Goal: Transaction & Acquisition: Download file/media

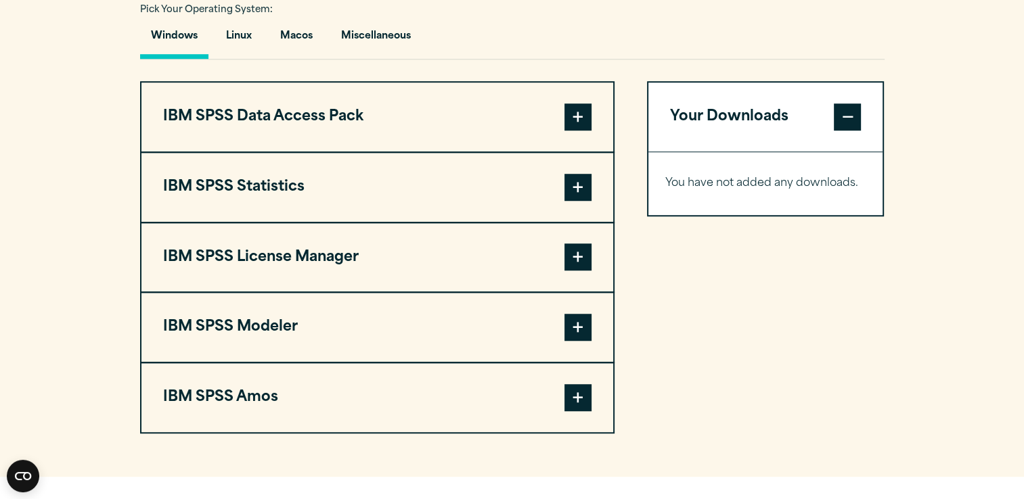
click at [566, 113] on span at bounding box center [577, 117] width 27 height 27
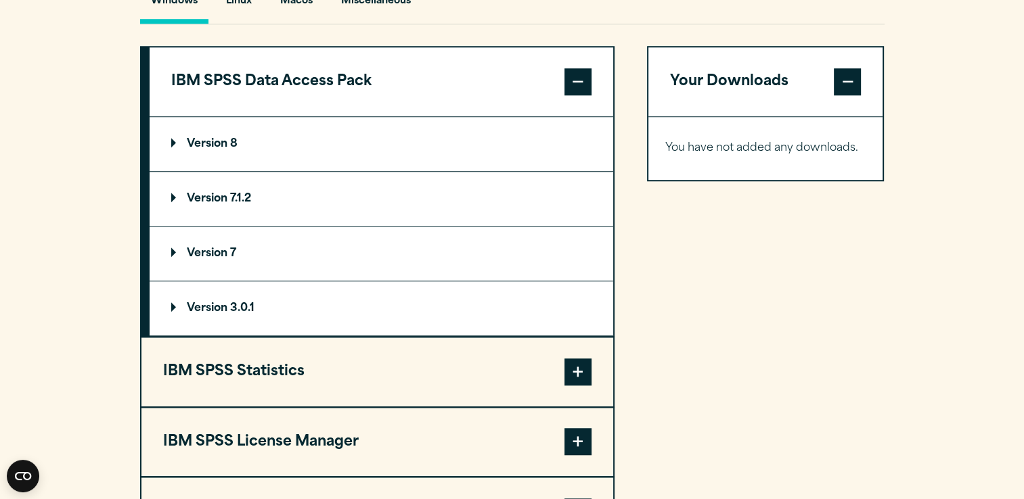
scroll to position [1052, 0]
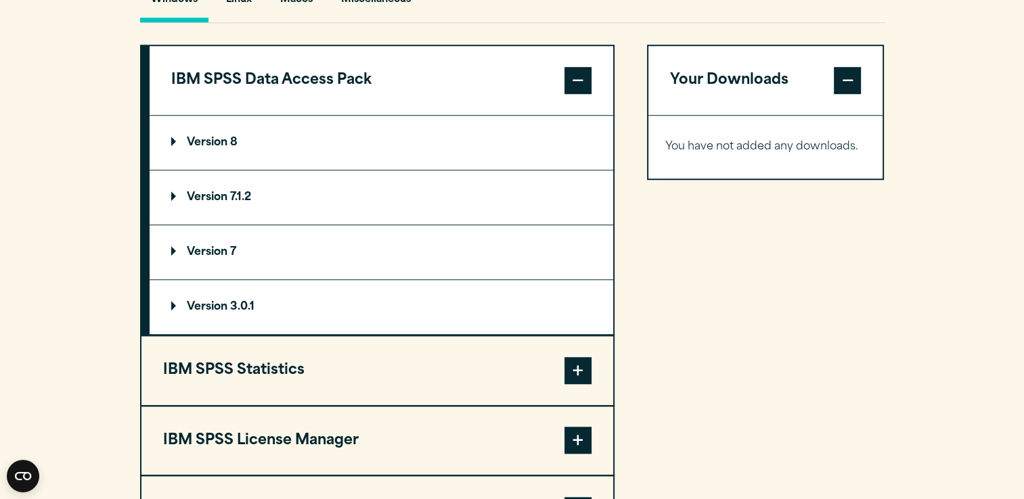
click at [262, 129] on summary "Version 8" at bounding box center [382, 143] width 464 height 54
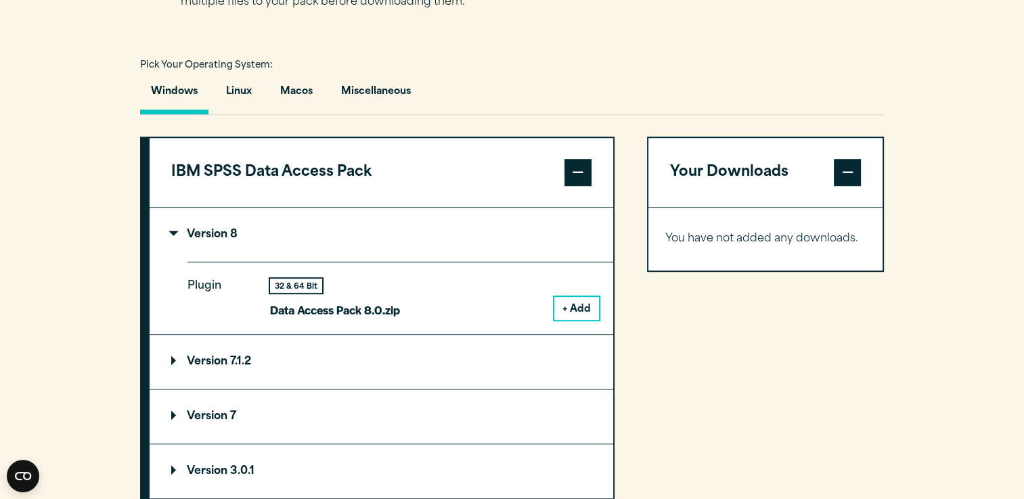
scroll to position [1026, 0]
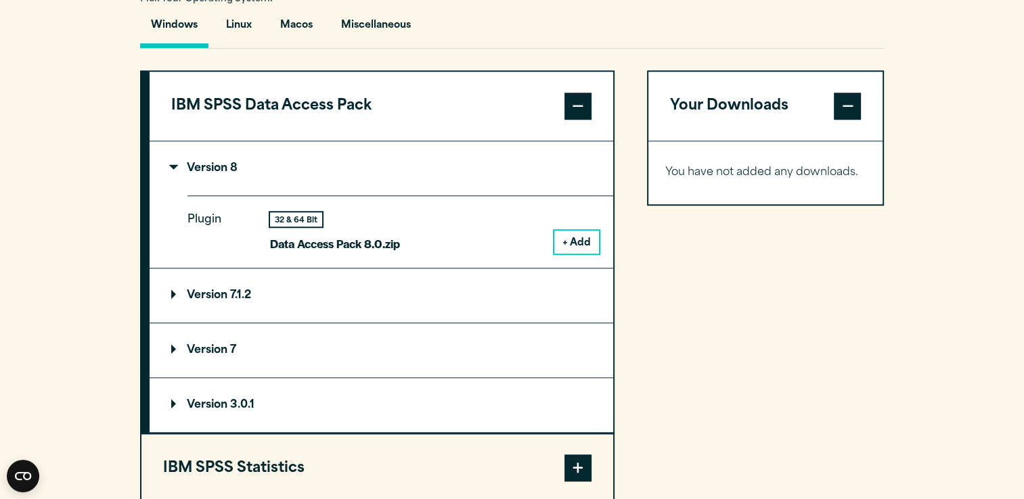
click at [583, 99] on span at bounding box center [577, 106] width 27 height 27
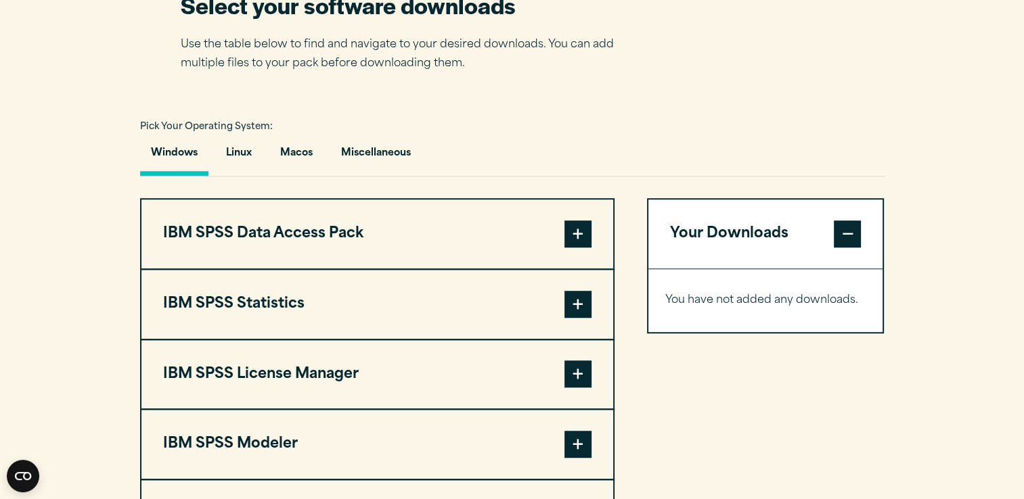
scroll to position [857, 0]
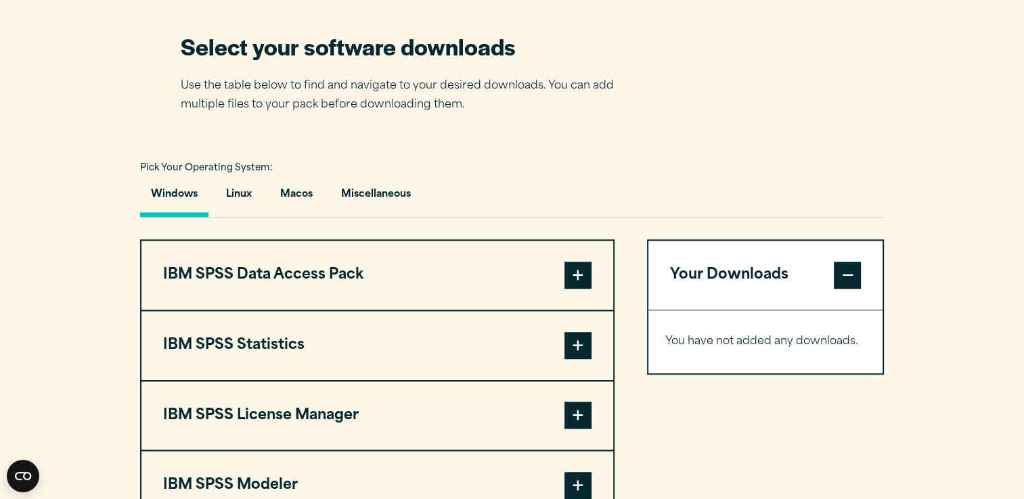
click at [742, 288] on button "Your Downloads" at bounding box center [765, 275] width 235 height 69
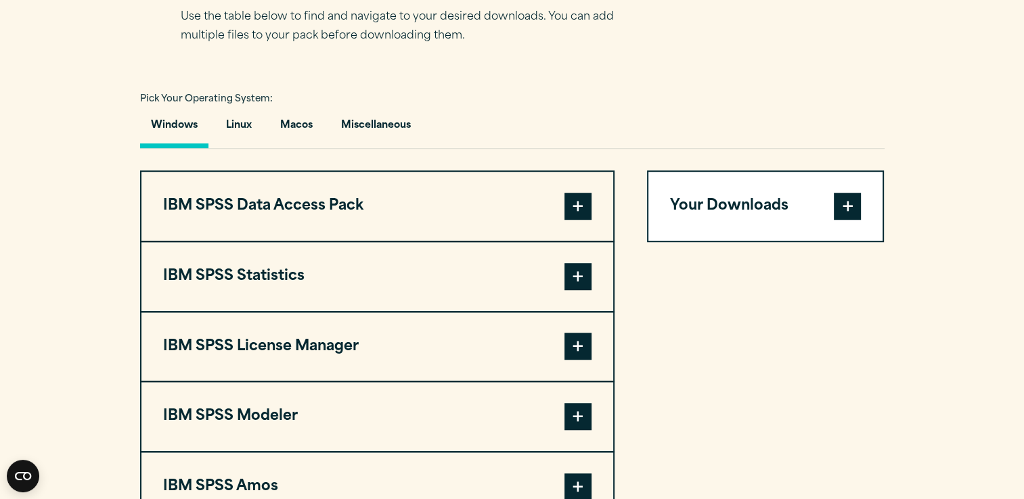
scroll to position [1049, 0]
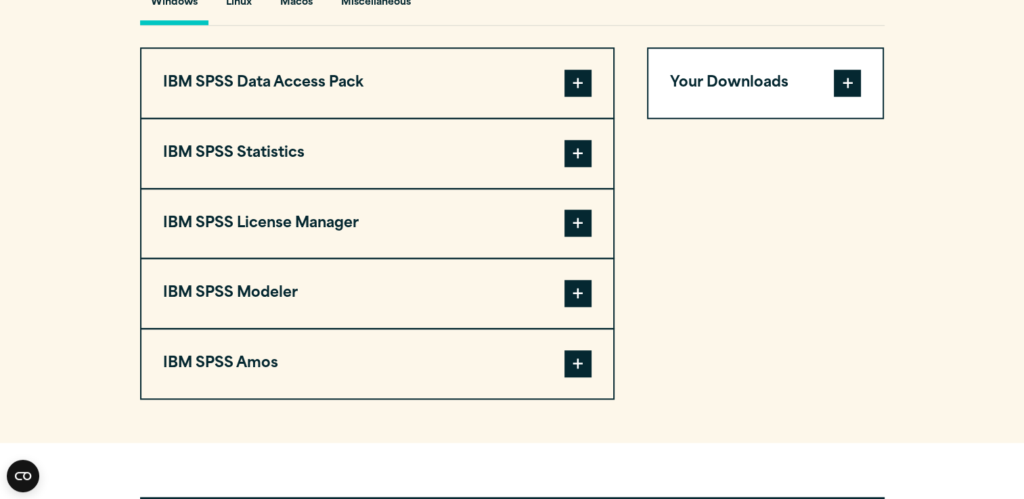
drag, startPoint x: 172, startPoint y: 28, endPoint x: 592, endPoint y: 369, distance: 541.3
click at [592, 369] on section "Select your software downloads Use the table below to find and navigate to your…" at bounding box center [512, 120] width 1024 height 648
copy section "Select your software downloads Use the table below to find and navigate to your…"
click at [575, 151] on span at bounding box center [577, 153] width 27 height 27
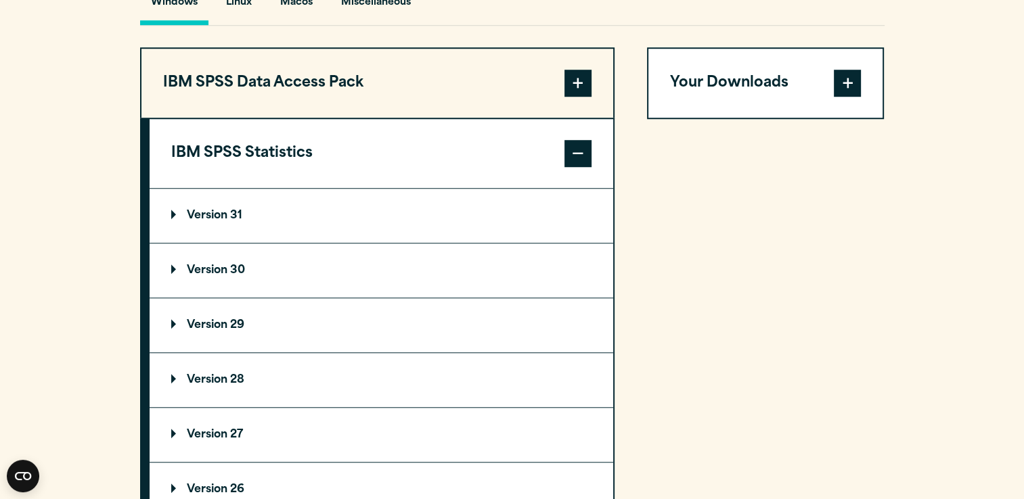
click at [357, 210] on summary "Version 31" at bounding box center [382, 216] width 464 height 54
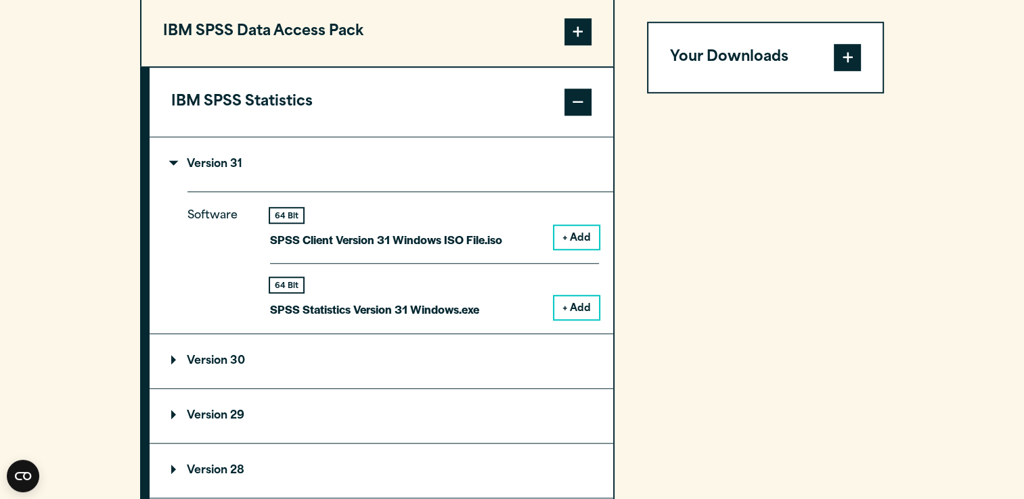
scroll to position [1102, 0]
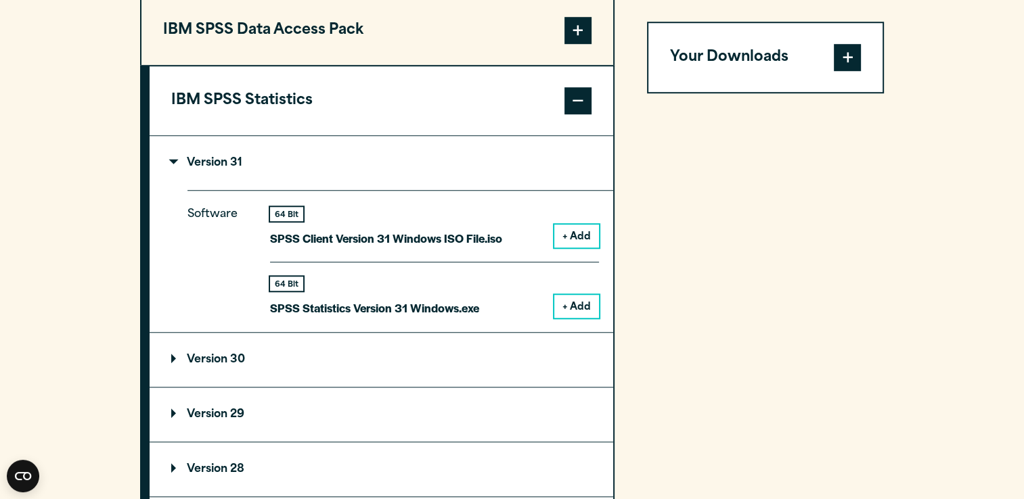
click at [707, 275] on div "Your Downloads You have not added any downloads. Download 0 Items" at bounding box center [766, 407] width 238 height 824
click at [564, 298] on button "+ Add" at bounding box center [576, 306] width 45 height 23
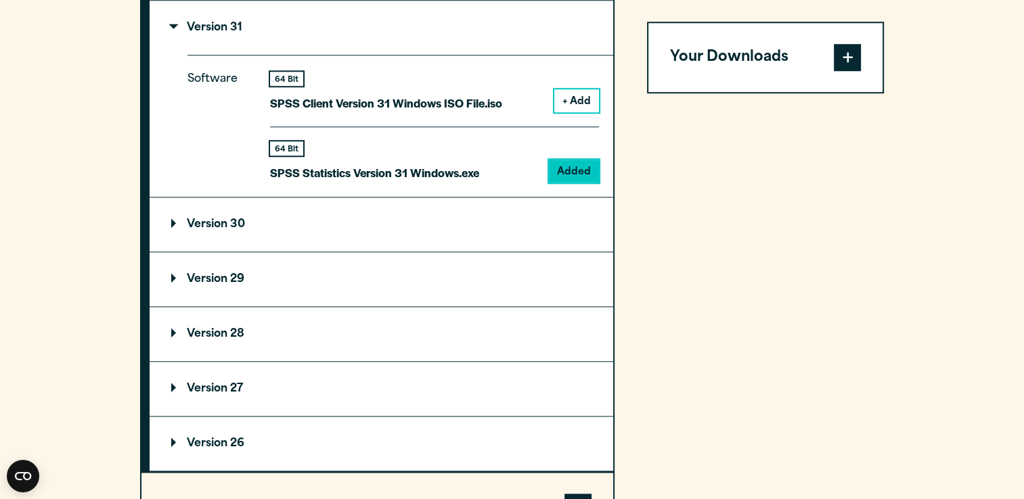
click at [421, 173] on p "SPSS Statistics Version 31 Windows.exe" at bounding box center [374, 173] width 209 height 20
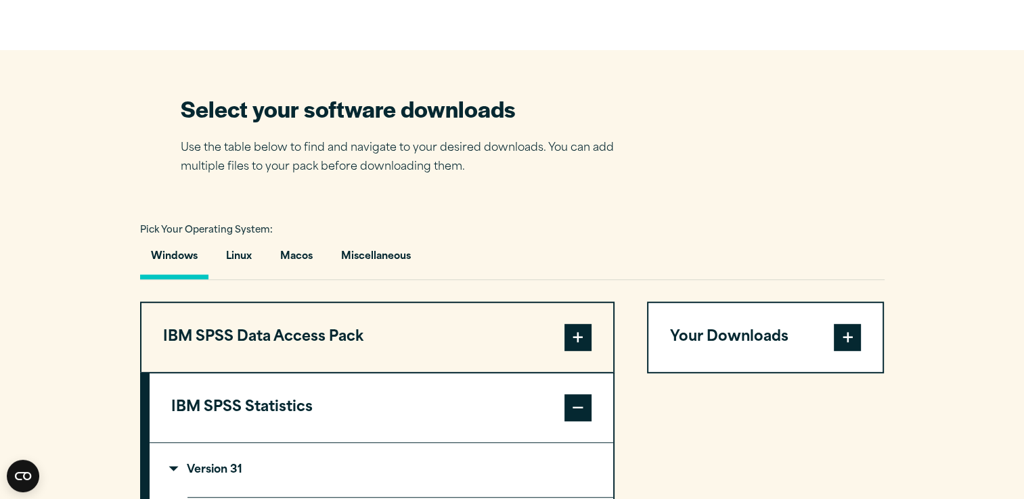
scroll to position [1071, 0]
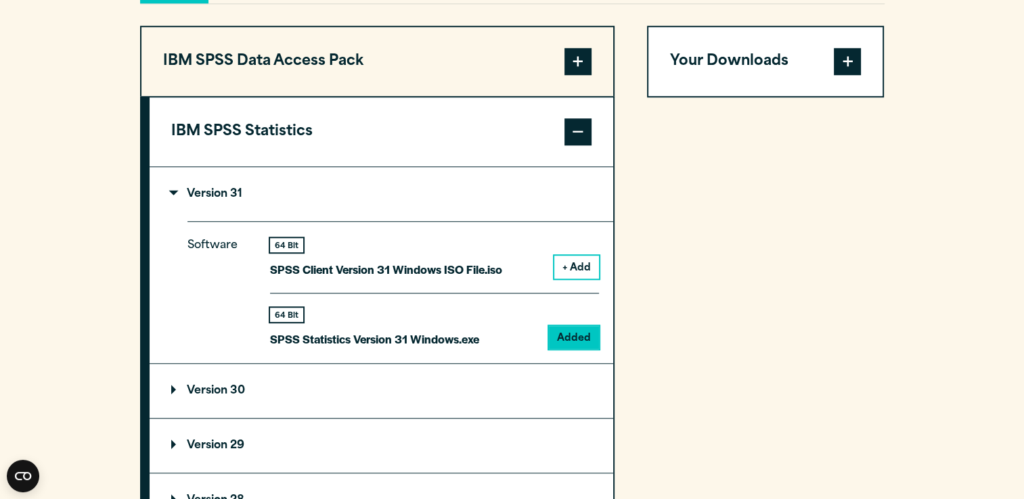
click at [831, 64] on button "Your Downloads" at bounding box center [765, 61] width 235 height 69
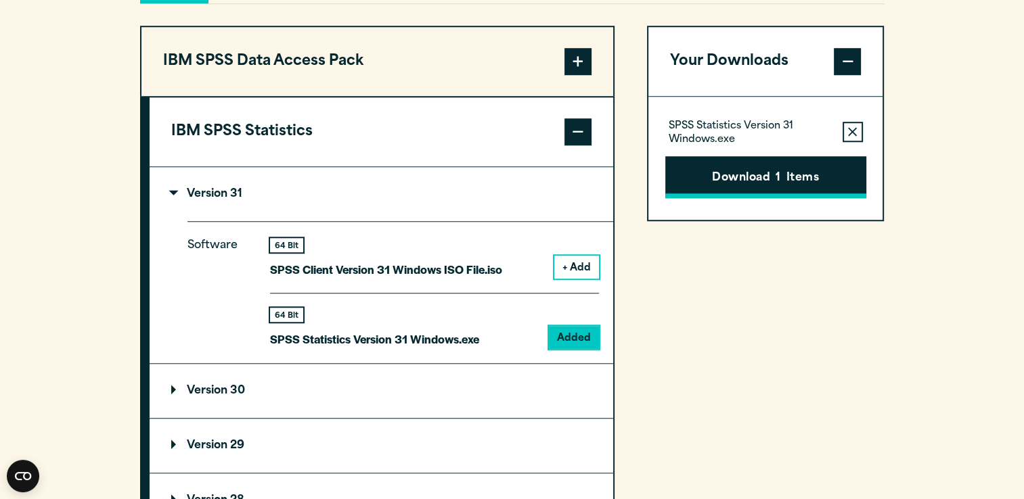
click at [756, 175] on button "Download 1 Items" at bounding box center [765, 177] width 201 height 42
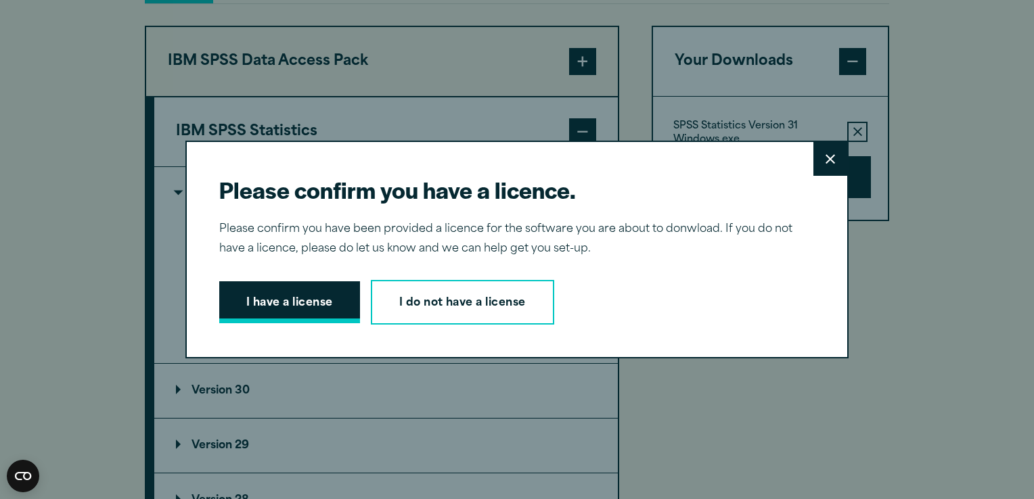
click at [330, 301] on button "I have a license" at bounding box center [289, 303] width 141 height 42
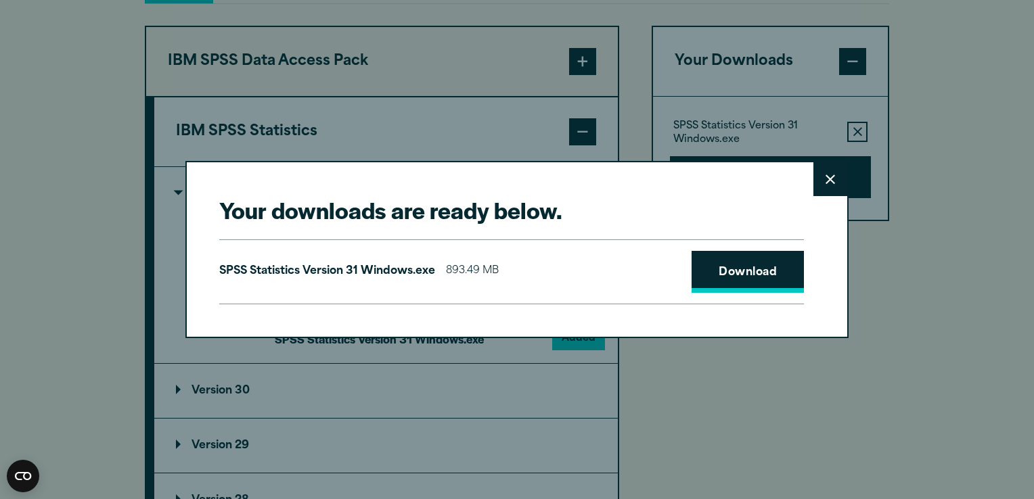
click at [737, 270] on link "Download" at bounding box center [748, 272] width 112 height 42
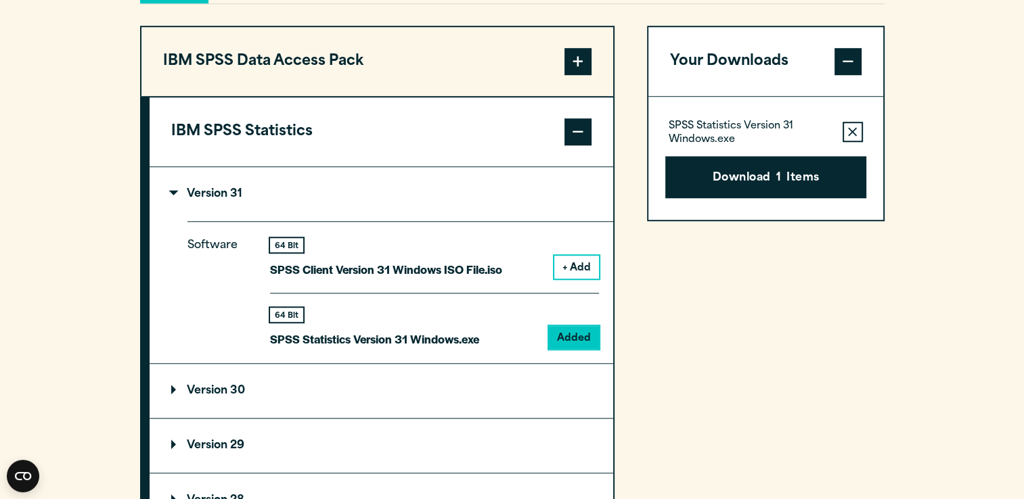
click at [779, 382] on div "Your downloads are ready below. Close SPSS Statistics Version 31 Windows.exe 89…" at bounding box center [512, 249] width 1024 height 499
